Goal: Complete application form: Complete application form

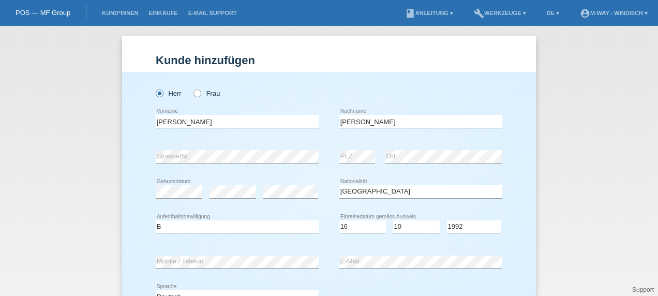
select select "IT"
select select "B"
select select "16"
select select "10"
select select "1992"
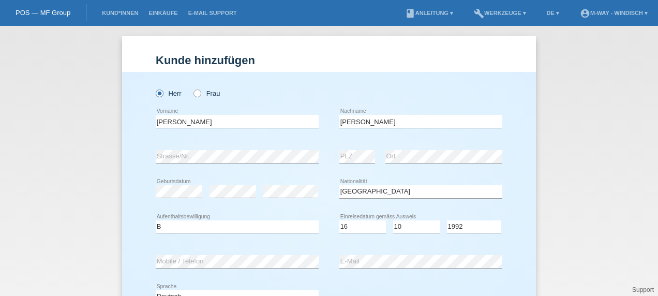
scroll to position [79, 0]
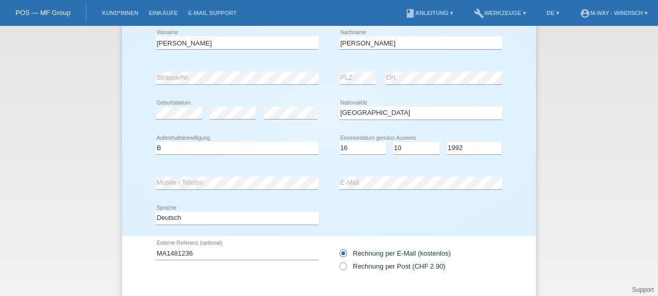
click at [329, 233] on div "Deutsch Français Italiano English error Sprache" at bounding box center [329, 218] width 346 height 35
click at [261, 174] on div "error Mobile / Telefon" at bounding box center [237, 182] width 163 height 35
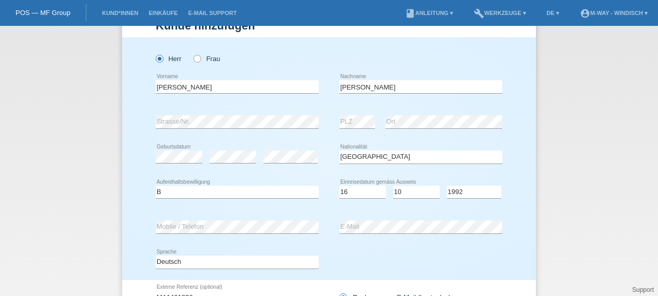
scroll to position [34, 0]
click at [209, 87] on input "[PERSON_NAME]" at bounding box center [237, 87] width 163 height 13
type input "[PERSON_NAME]"
click at [361, 89] on input "[PERSON_NAME]" at bounding box center [420, 87] width 163 height 13
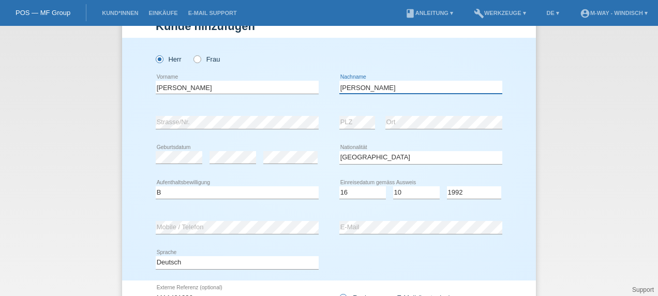
click at [361, 89] on input "[PERSON_NAME]" at bounding box center [420, 87] width 163 height 13
drag, startPoint x: 359, startPoint y: 89, endPoint x: 314, endPoint y: 82, distance: 46.0
click at [314, 82] on div "Claudio error Vorname Claudio Salerno error Nachname" at bounding box center [329, 87] width 346 height 35
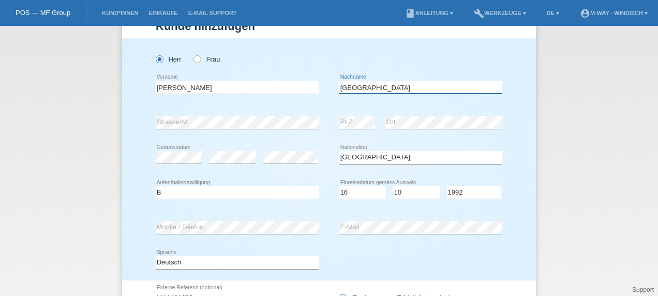
scroll to position [135, 0]
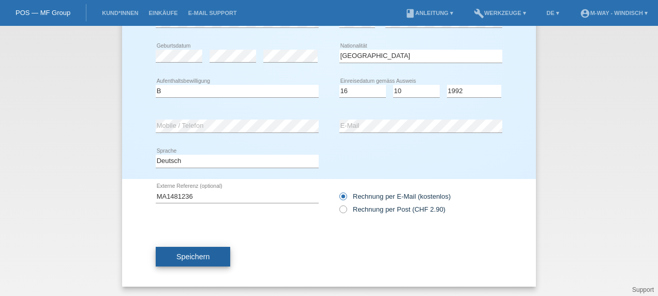
type input "[GEOGRAPHIC_DATA]"
click at [215, 254] on button "Speichern" at bounding box center [193, 257] width 74 height 20
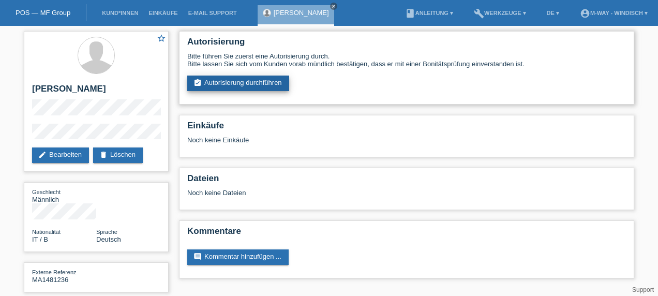
click at [274, 85] on link "assignment_turned_in Autorisierung durchführen" at bounding box center [238, 83] width 102 height 16
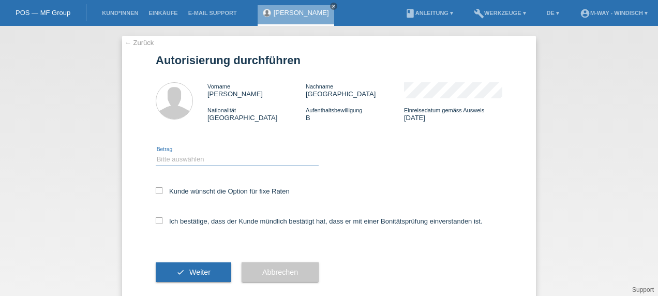
click at [246, 160] on select "Bitte auswählen CHF 1.00 - CHF 499.00 CHF 500.00 - CHF 1'999.00 CHF 2'000.00 - …" at bounding box center [237, 159] width 163 height 12
select select "3"
click at [156, 153] on select "Bitte auswählen CHF 1.00 - CHF 499.00 CHF 500.00 - CHF 1'999.00 CHF 2'000.00 - …" at bounding box center [237, 159] width 163 height 12
click at [159, 221] on label "Ich bestätige, dass der Kunde mündlich bestätigt hat, dass er mit einer Bonität…" at bounding box center [319, 221] width 327 height 8
click at [159, 221] on input "Ich bestätige, dass der Kunde mündlich bestätigt hat, dass er mit einer Bonität…" at bounding box center [159, 220] width 7 height 7
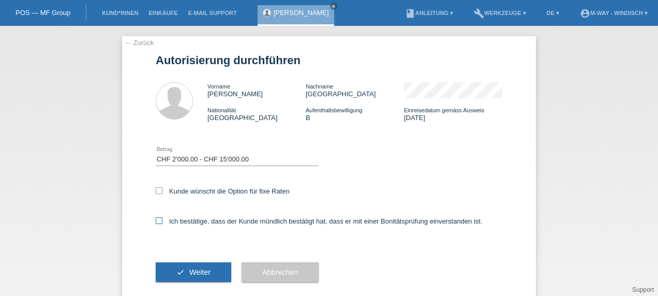
checkbox input "true"
click at [205, 276] on span "Weiter" at bounding box center [199, 272] width 21 height 8
